Goal: Task Accomplishment & Management: Complete application form

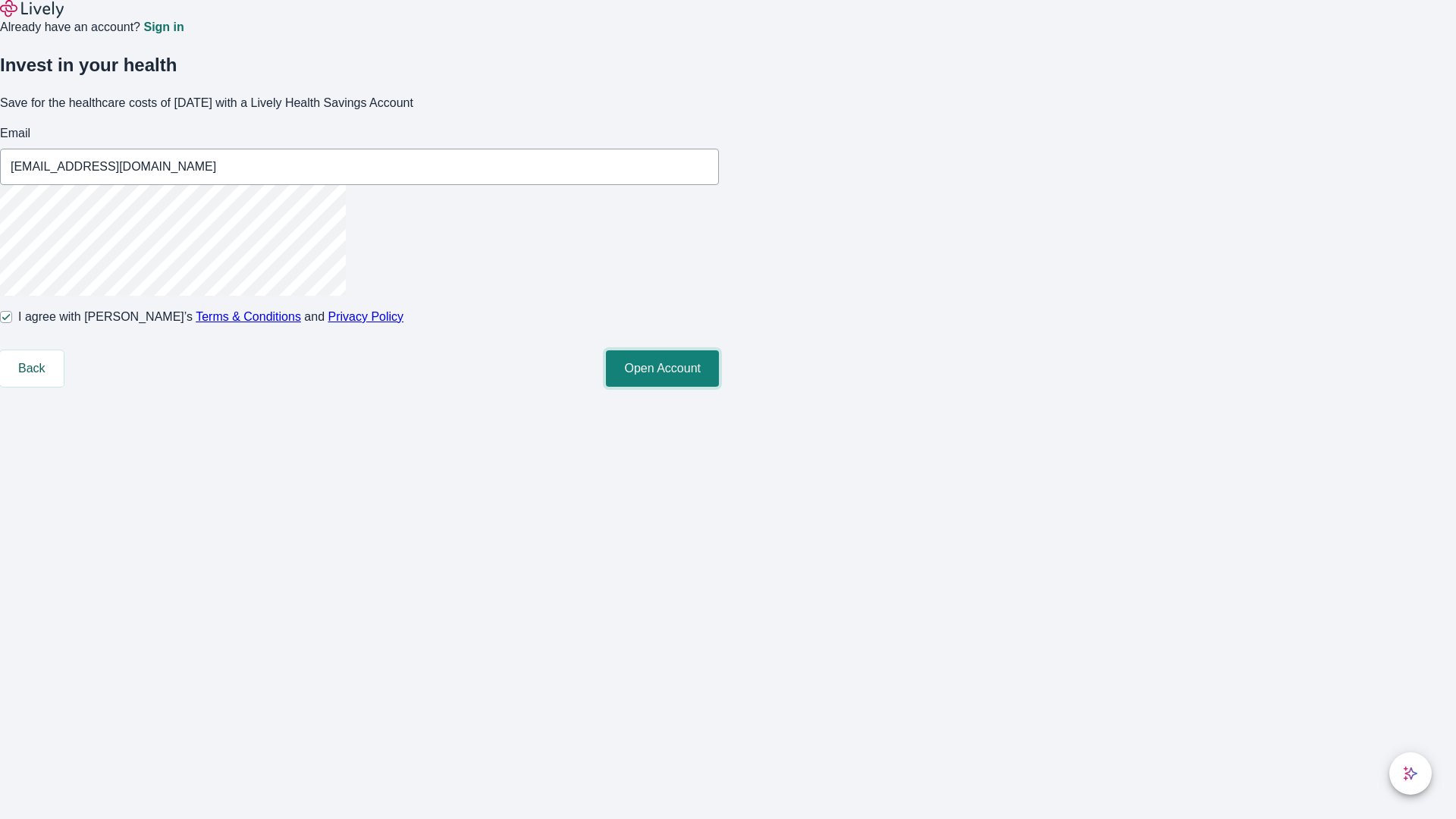
click at [719, 387] on button "Open Account" at bounding box center [662, 368] width 113 height 36
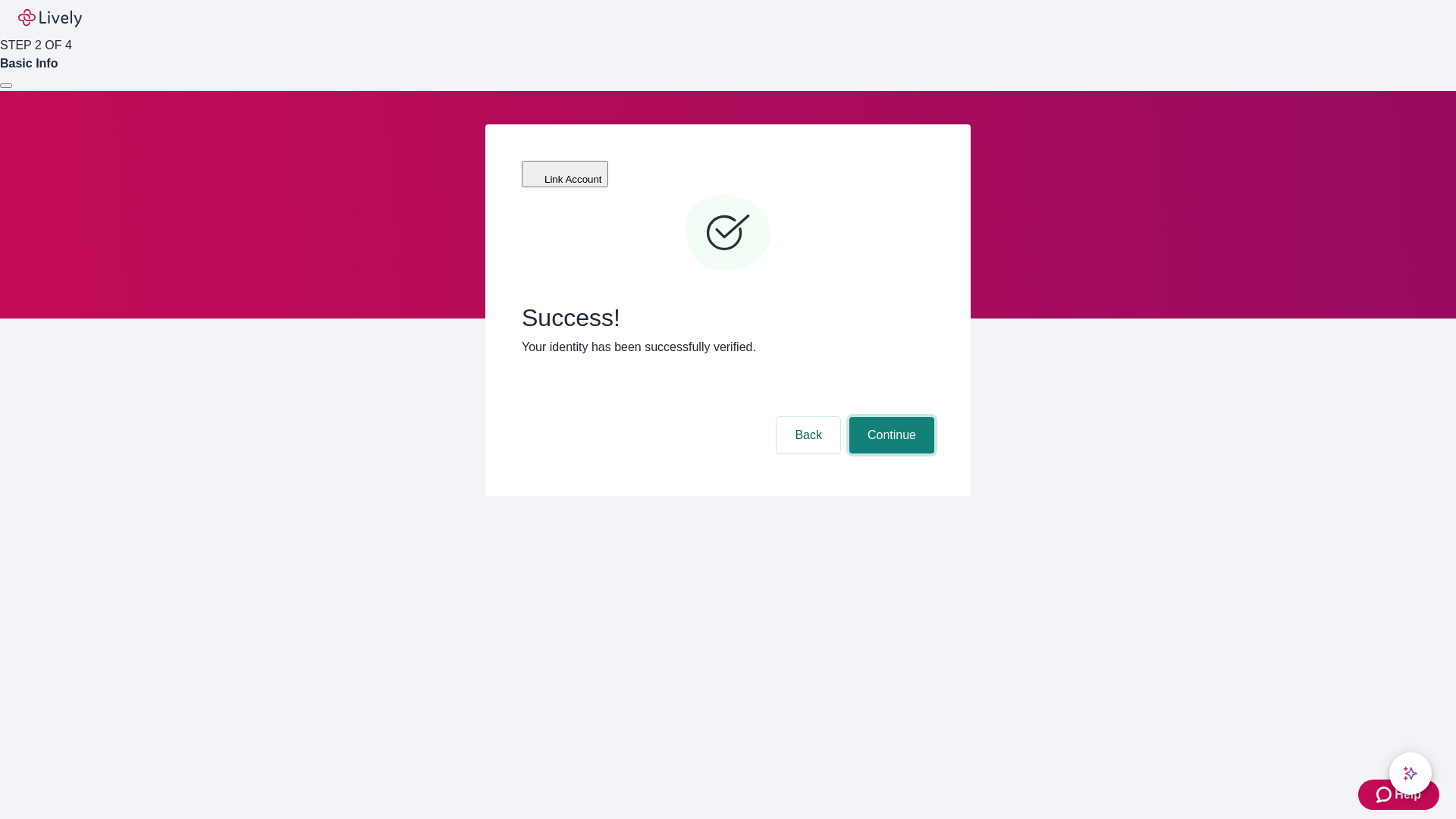
click at [889, 417] on button "Continue" at bounding box center [891, 435] width 85 height 36
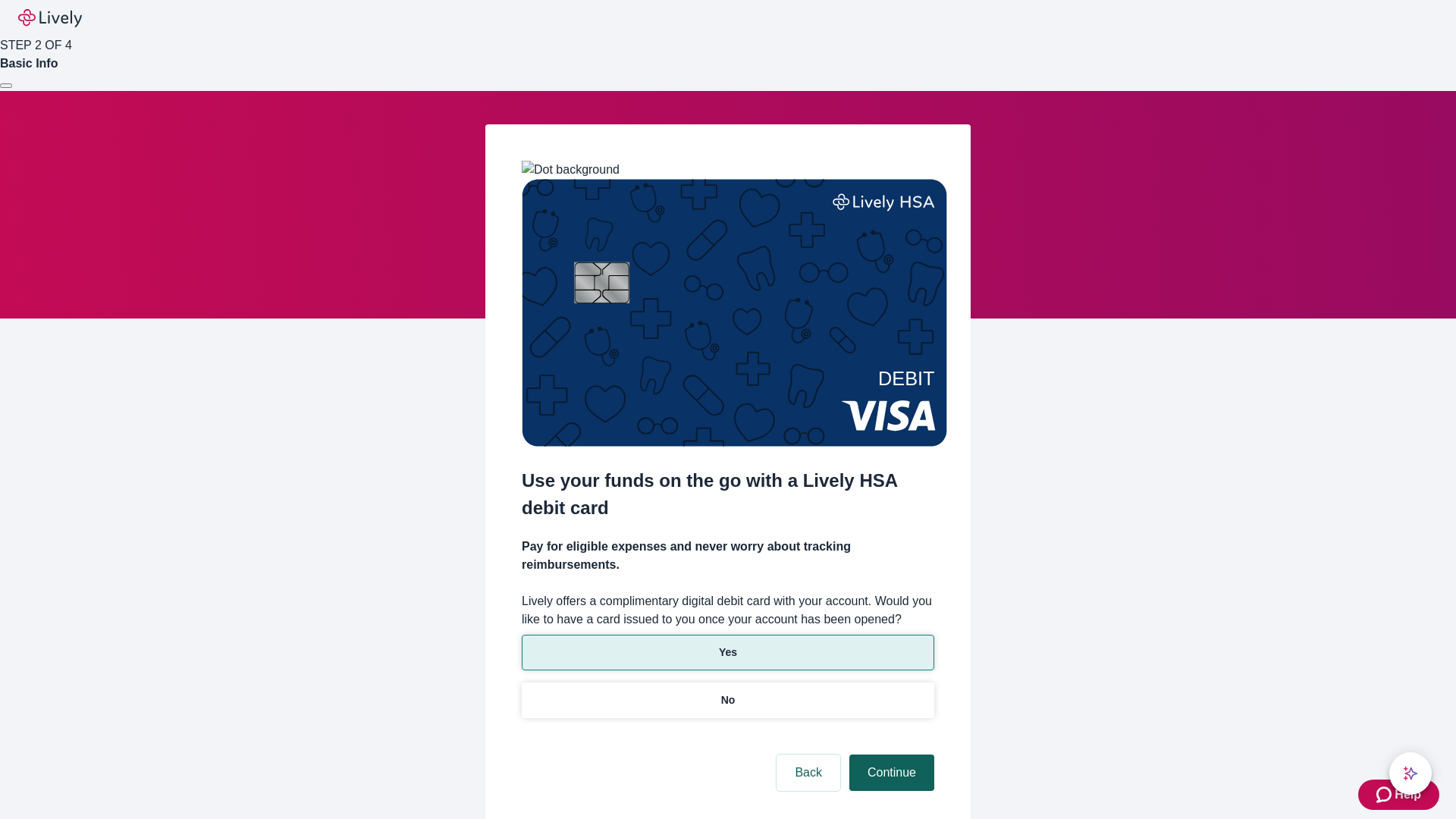
click at [728, 644] on p "Yes" at bounding box center [728, 652] width 18 height 16
click at [889, 754] on button "Continue" at bounding box center [891, 772] width 85 height 36
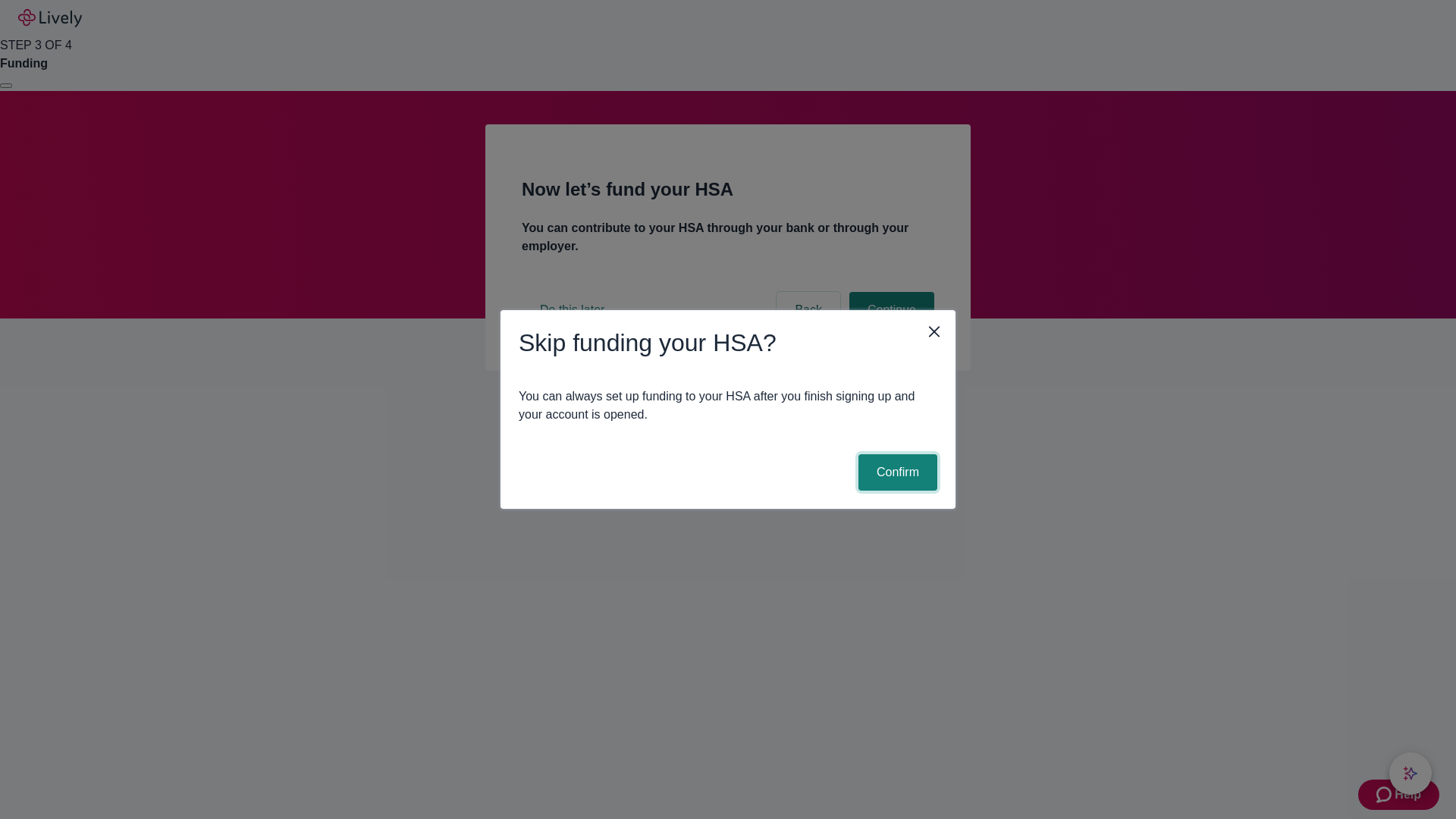
click at [896, 472] on button "Confirm" at bounding box center [898, 472] width 79 height 36
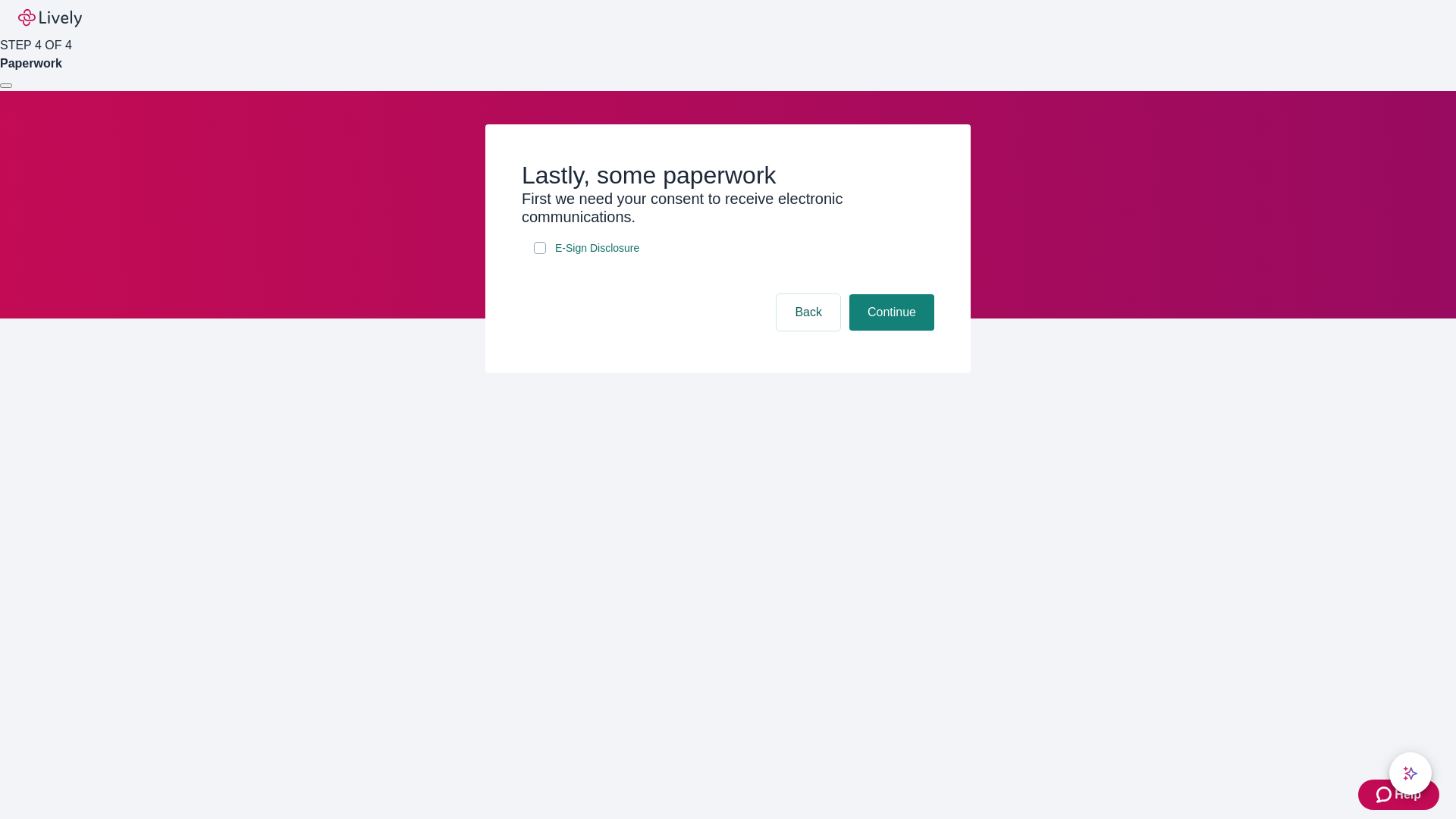
click at [540, 254] on input "E-Sign Disclosure" at bounding box center [540, 248] width 12 height 12
checkbox input "true"
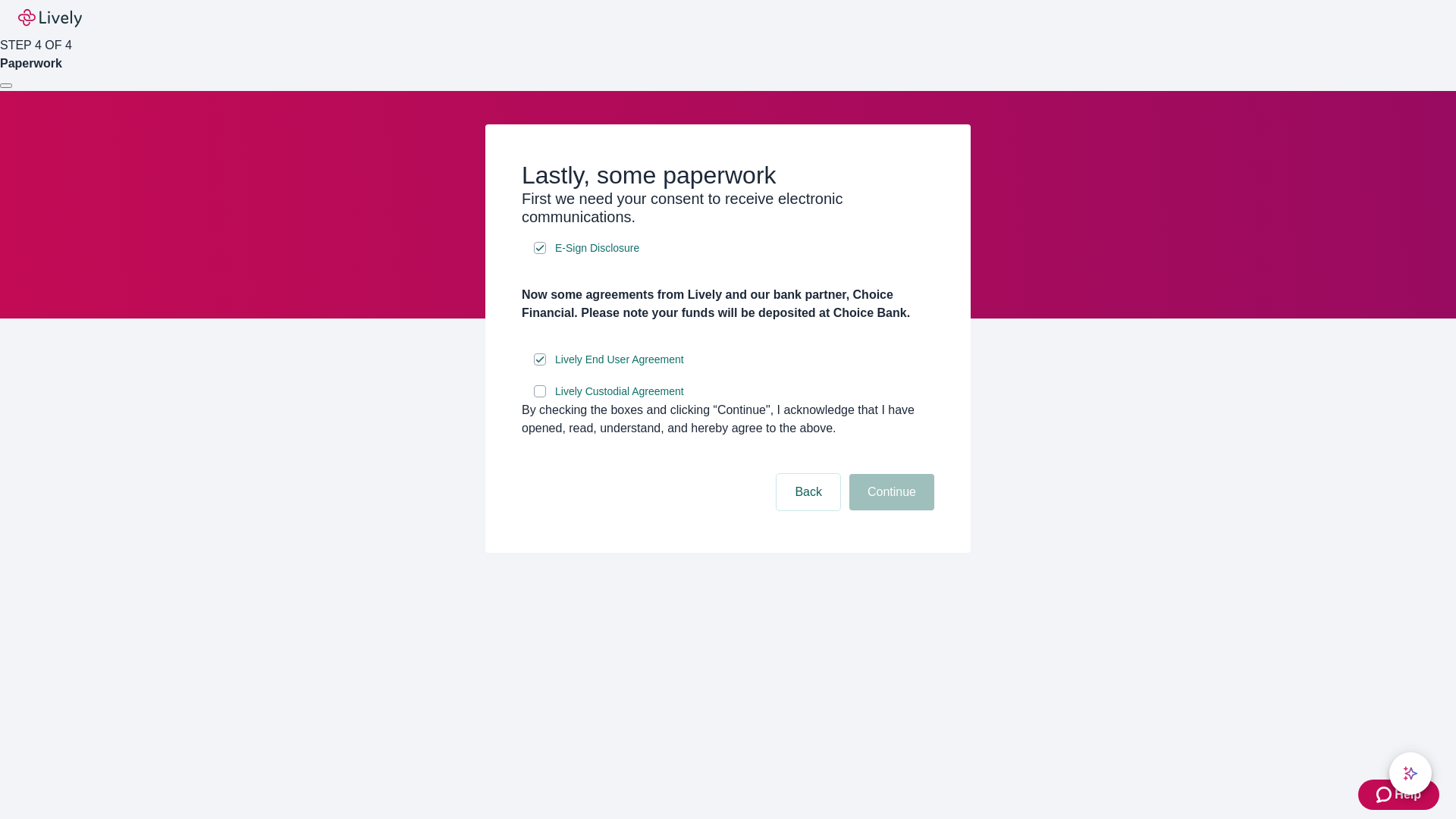
click at [540, 397] on input "Lively Custodial Agreement" at bounding box center [540, 391] width 12 height 12
checkbox input "true"
click at [889, 510] on button "Continue" at bounding box center [891, 492] width 85 height 36
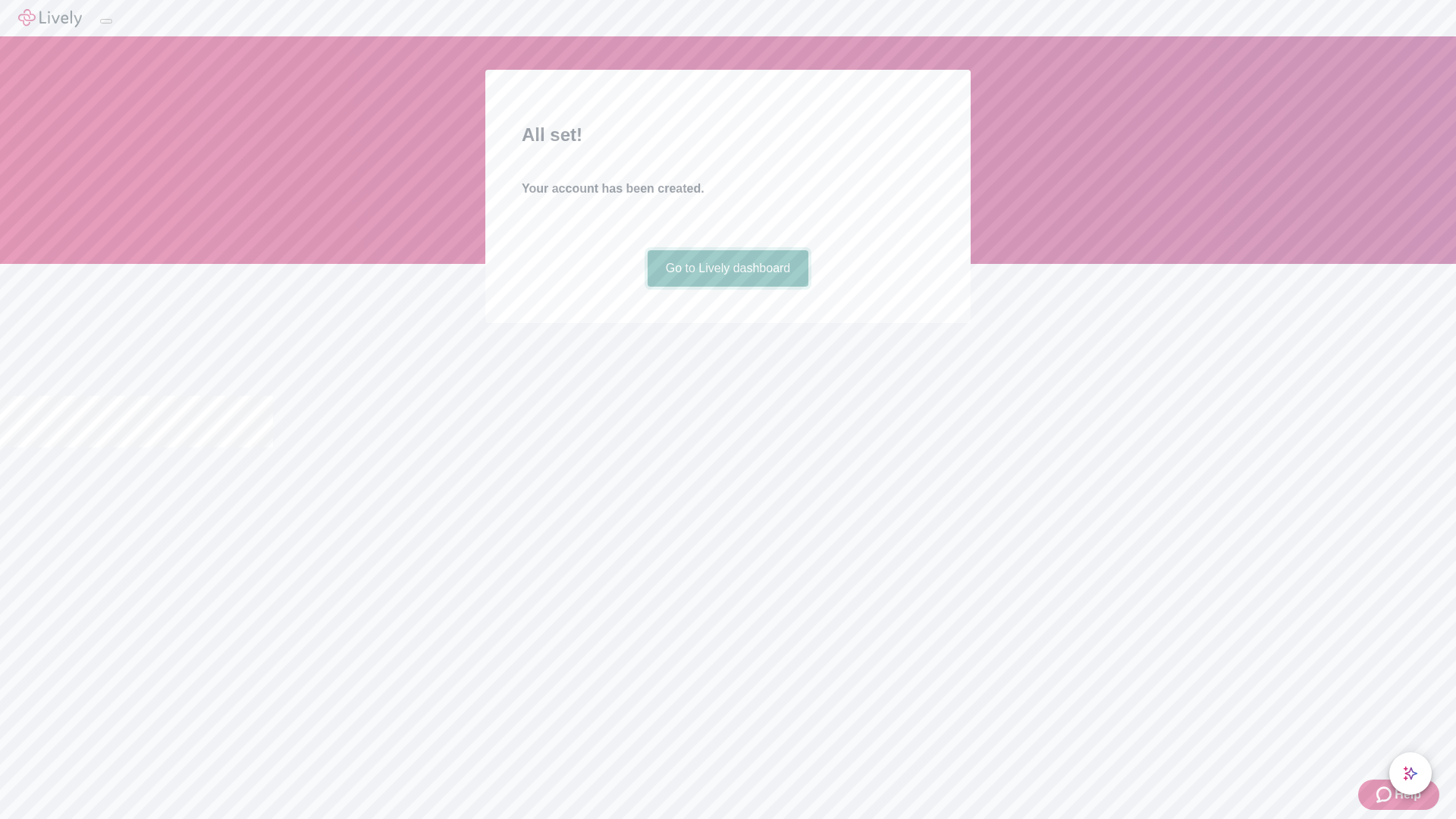
click at [728, 287] on link "Go to Lively dashboard" at bounding box center [728, 268] width 162 height 36
